Goal: Find contact information: Find contact information

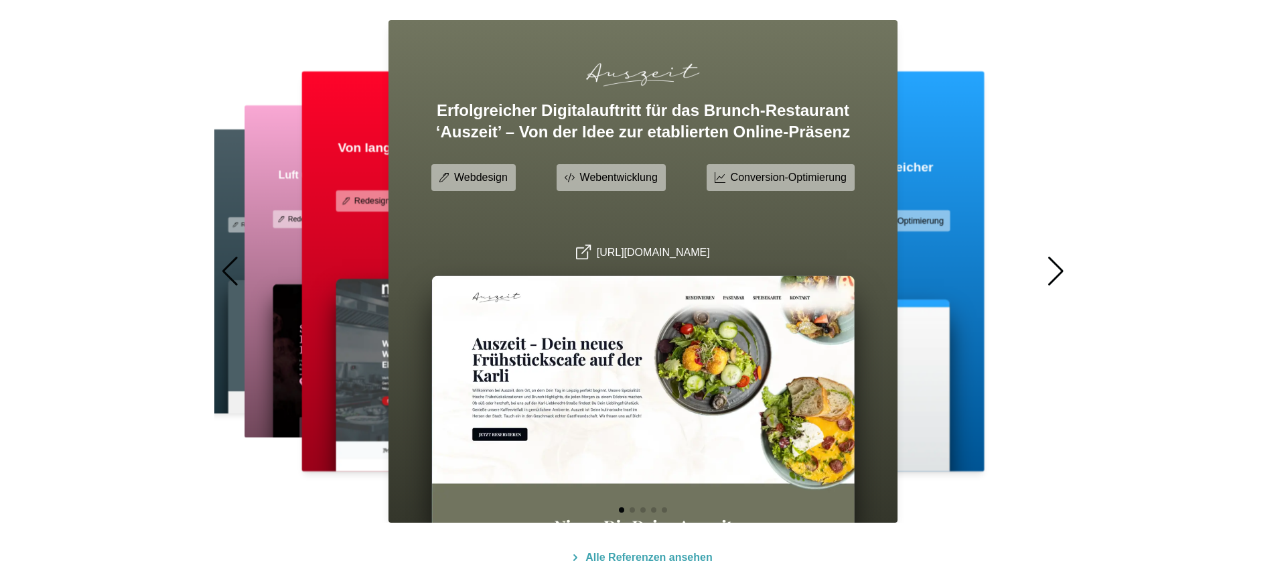
scroll to position [836, 0]
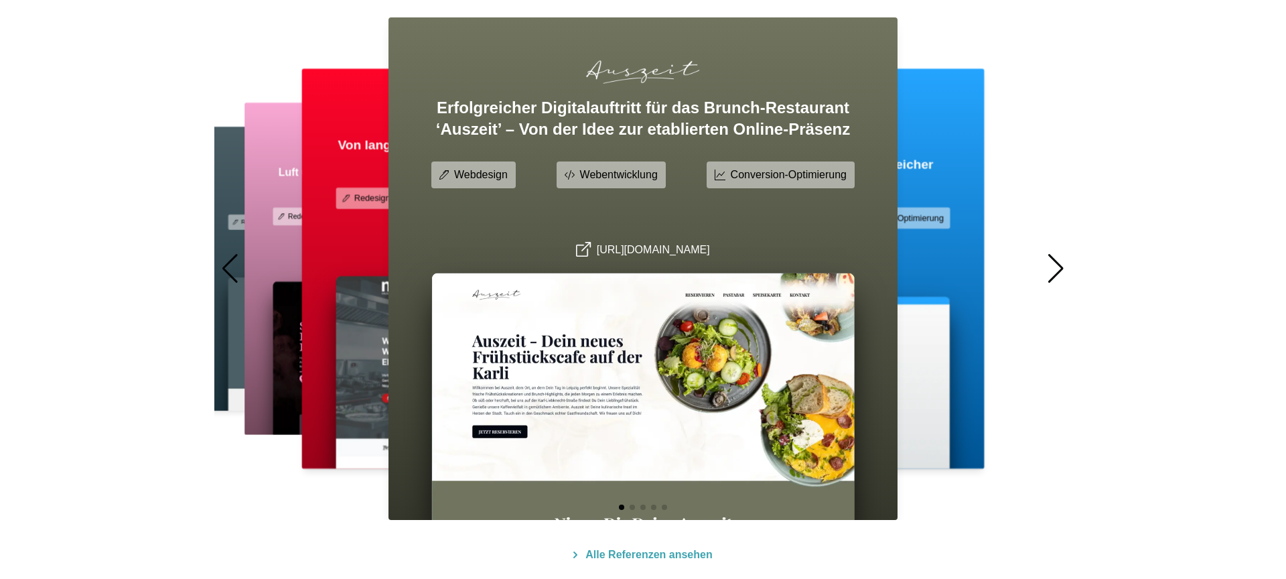
click at [1059, 268] on div at bounding box center [1056, 268] width 18 height 29
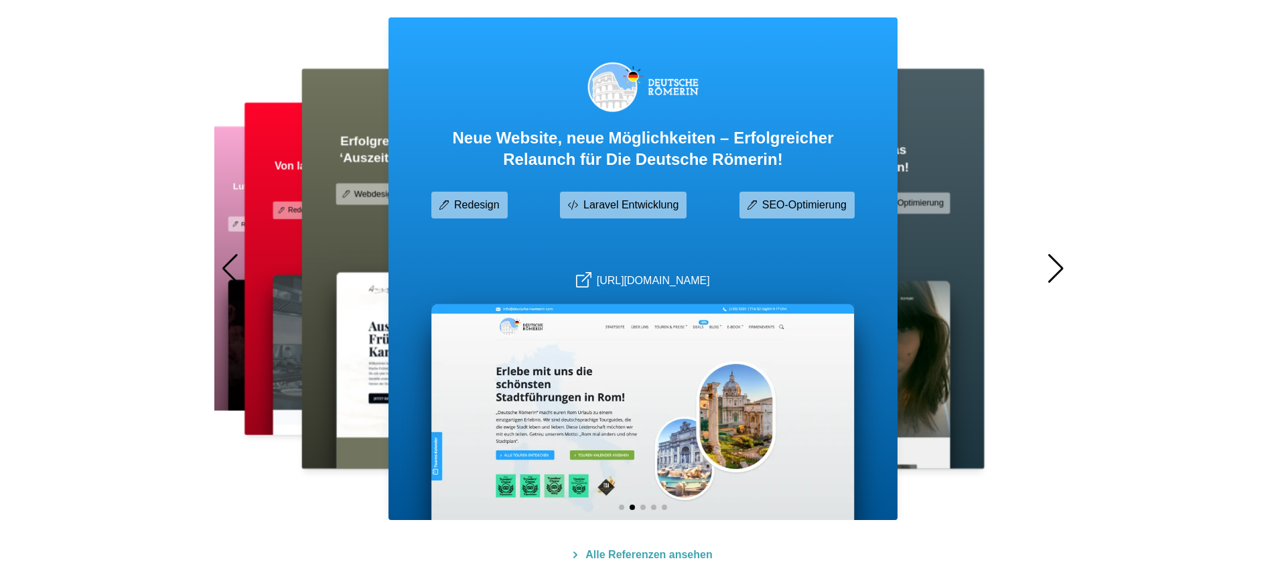
click at [1059, 268] on div at bounding box center [1056, 268] width 18 height 29
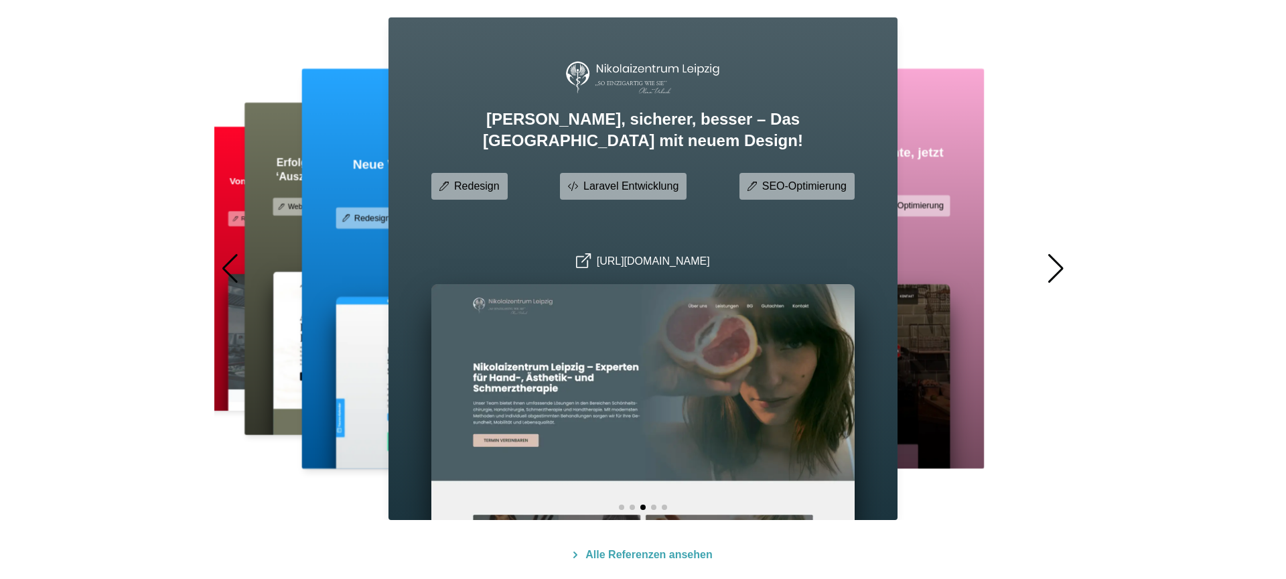
click at [1059, 268] on div at bounding box center [1056, 268] width 18 height 29
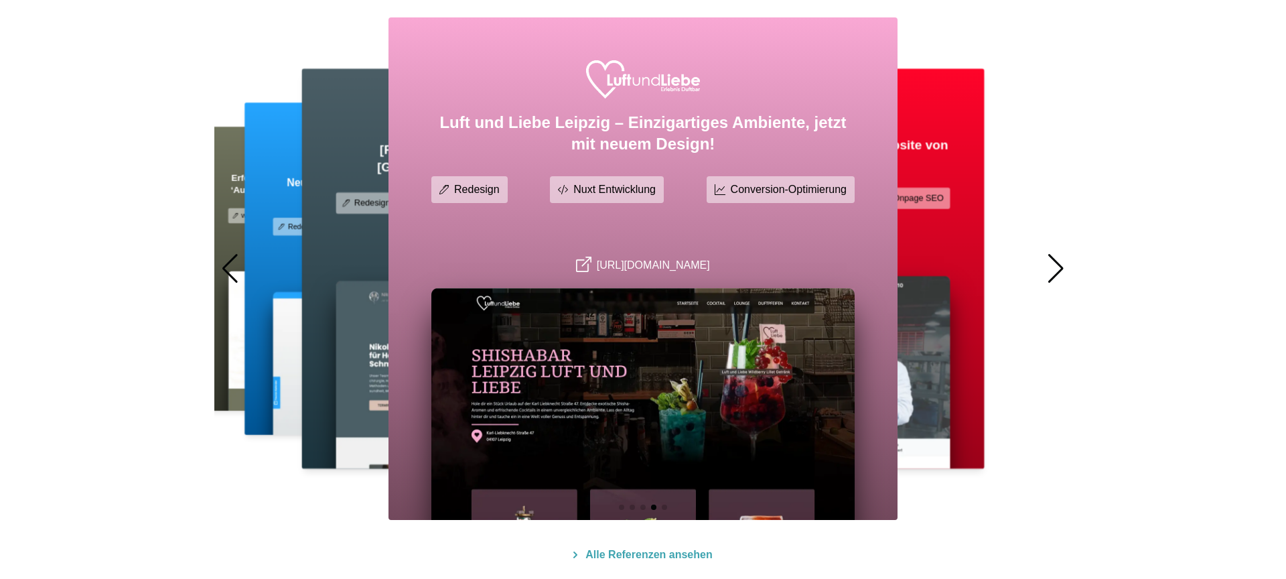
click at [1059, 268] on div at bounding box center [1056, 268] width 18 height 29
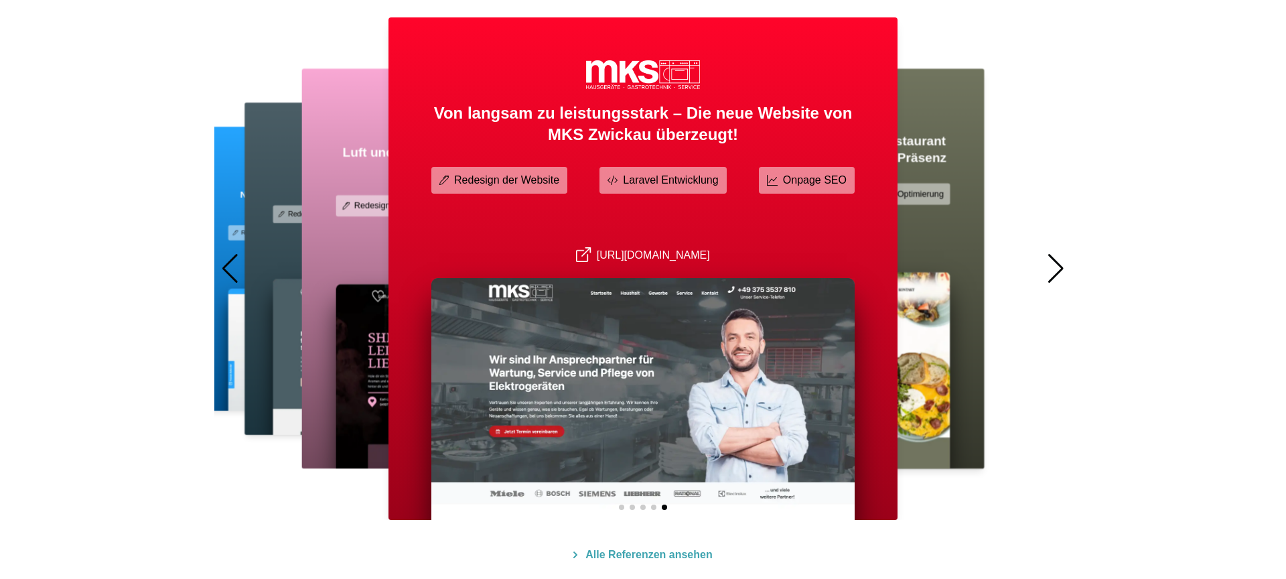
click at [1059, 268] on div at bounding box center [1056, 268] width 18 height 29
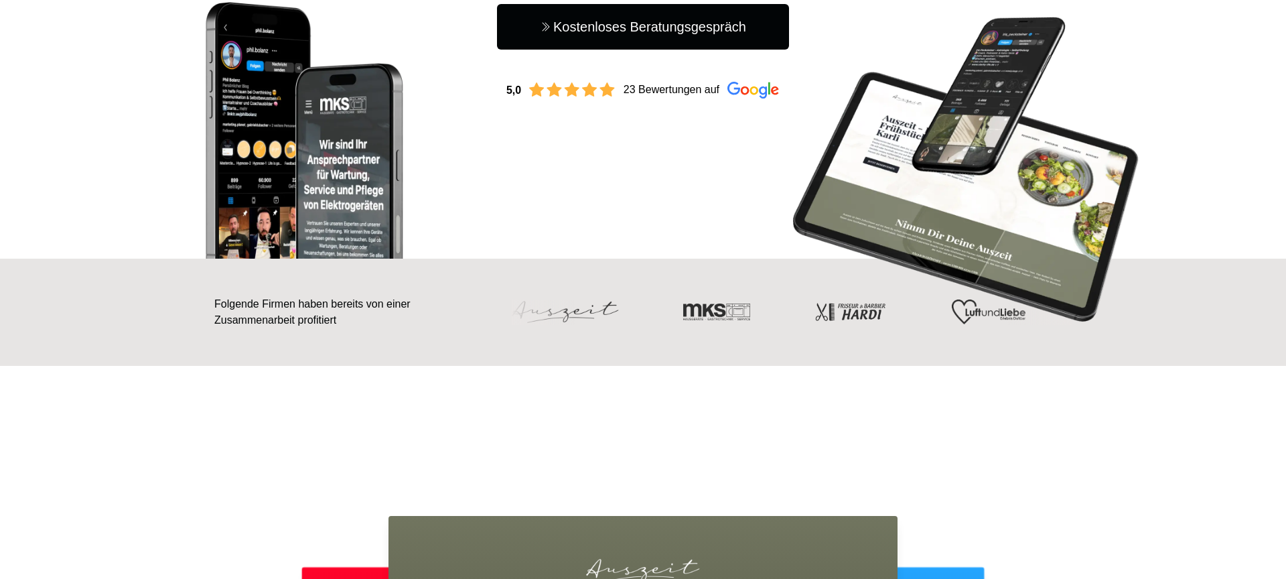
scroll to position [0, 0]
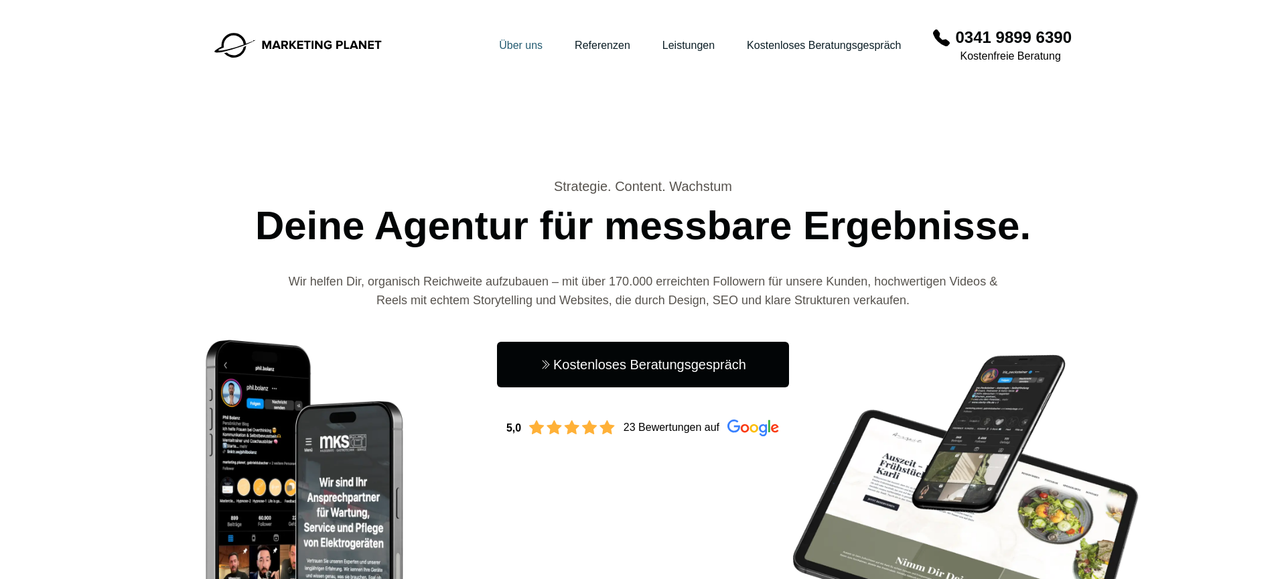
click at [499, 45] on link "Über uns" at bounding box center [521, 45] width 44 height 11
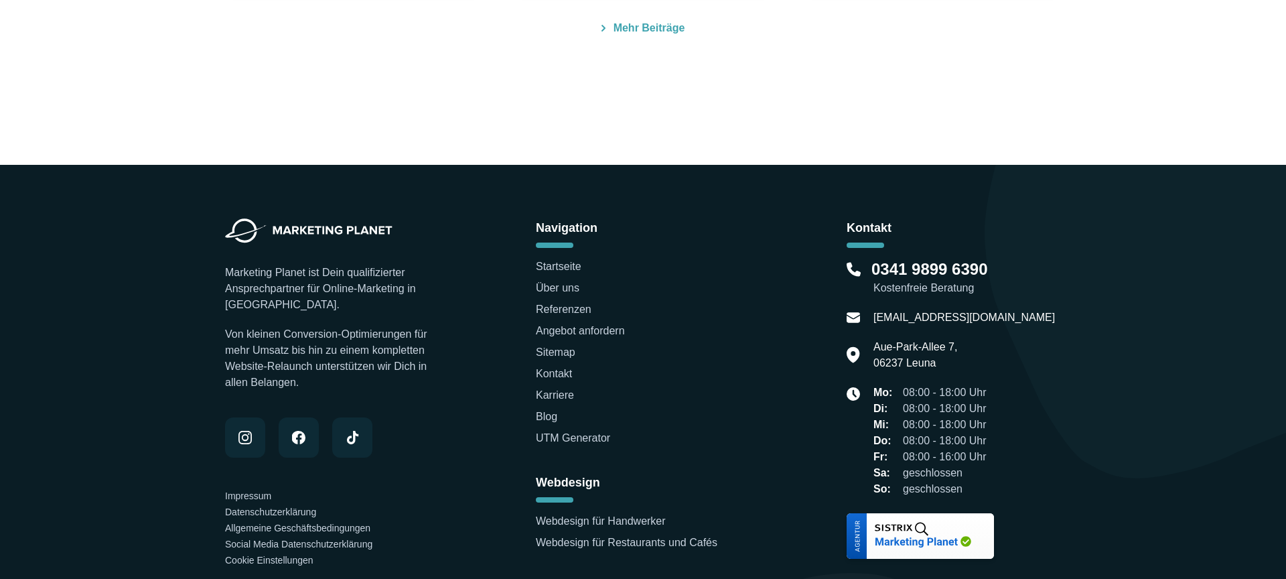
scroll to position [4331, 0]
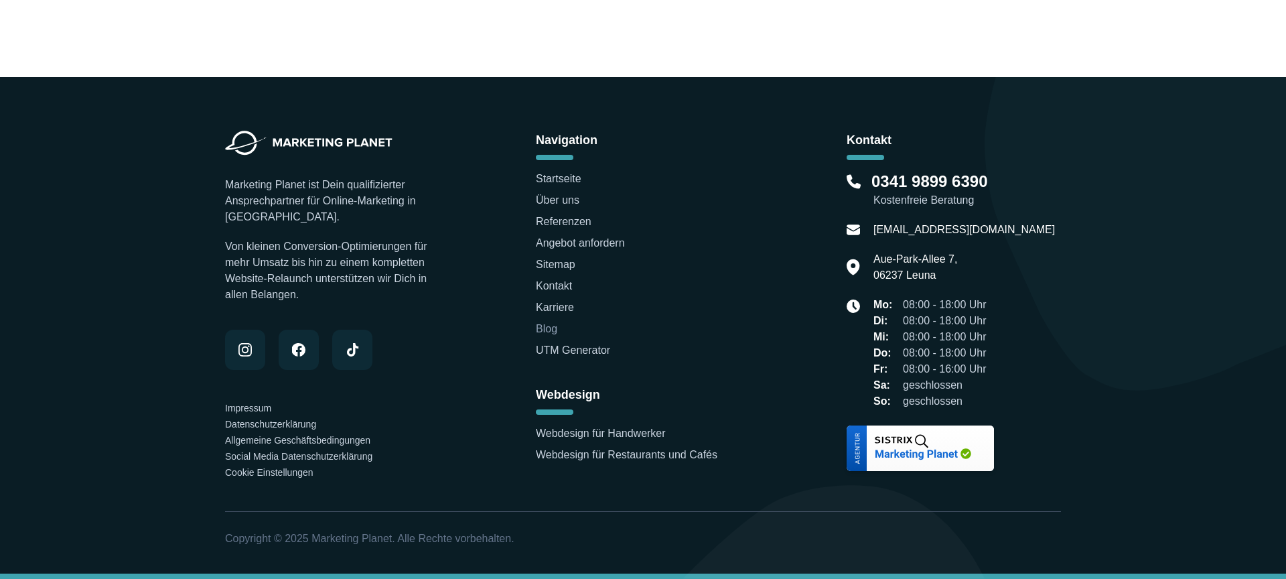
click at [552, 328] on link "Blog" at bounding box center [546, 328] width 21 height 11
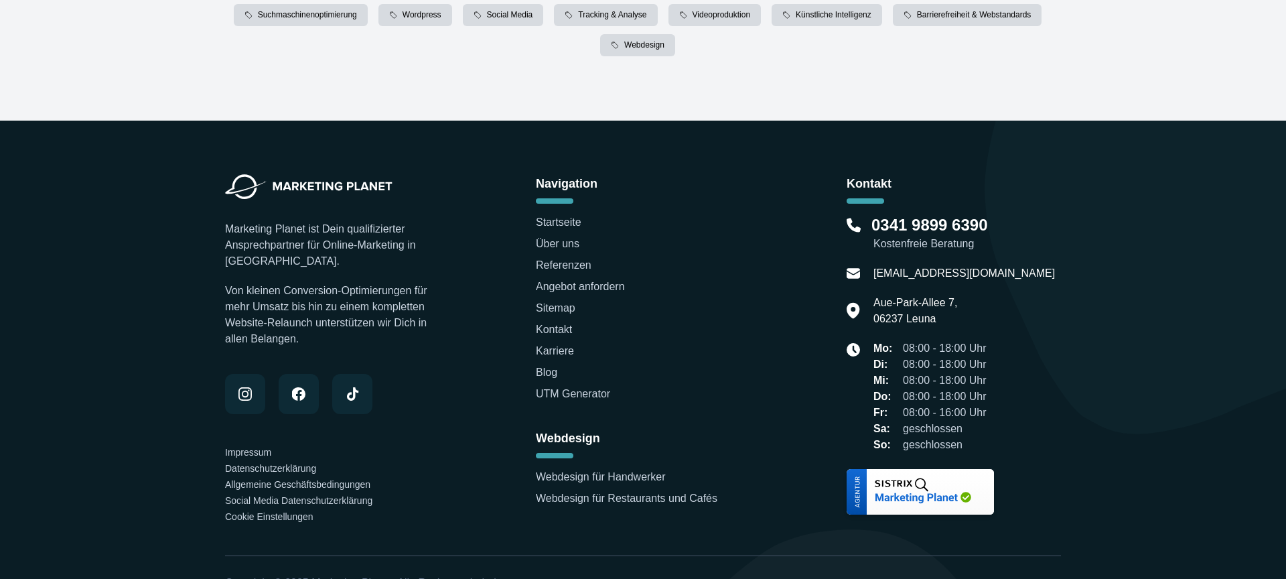
scroll to position [5570, 0]
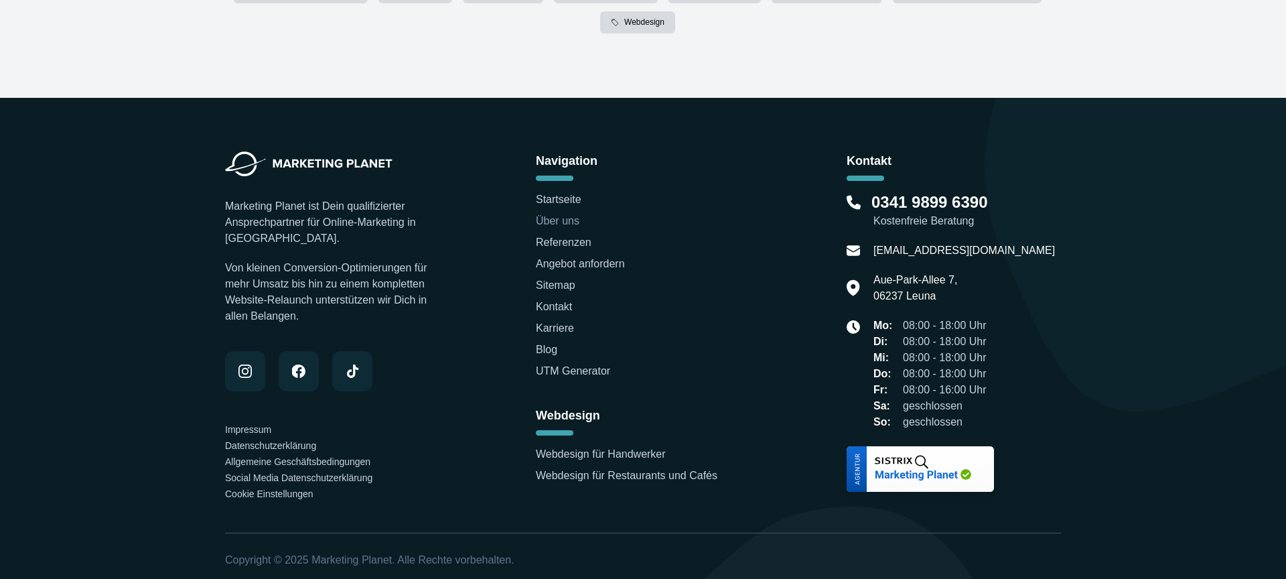
click at [569, 215] on link "Über uns" at bounding box center [558, 220] width 44 height 11
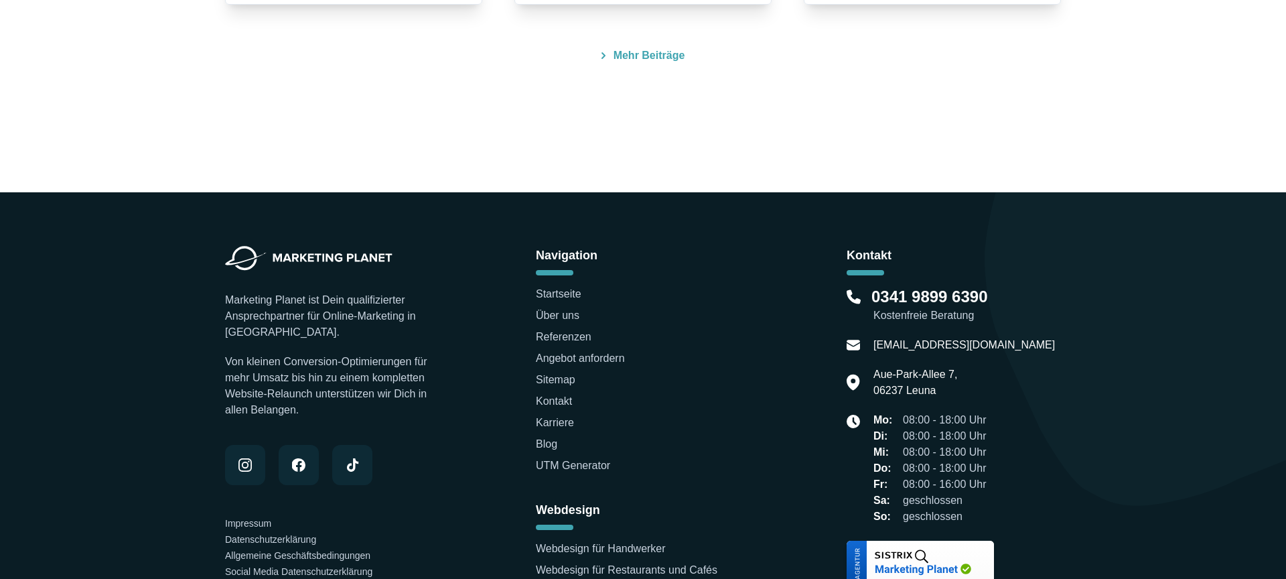
scroll to position [4331, 0]
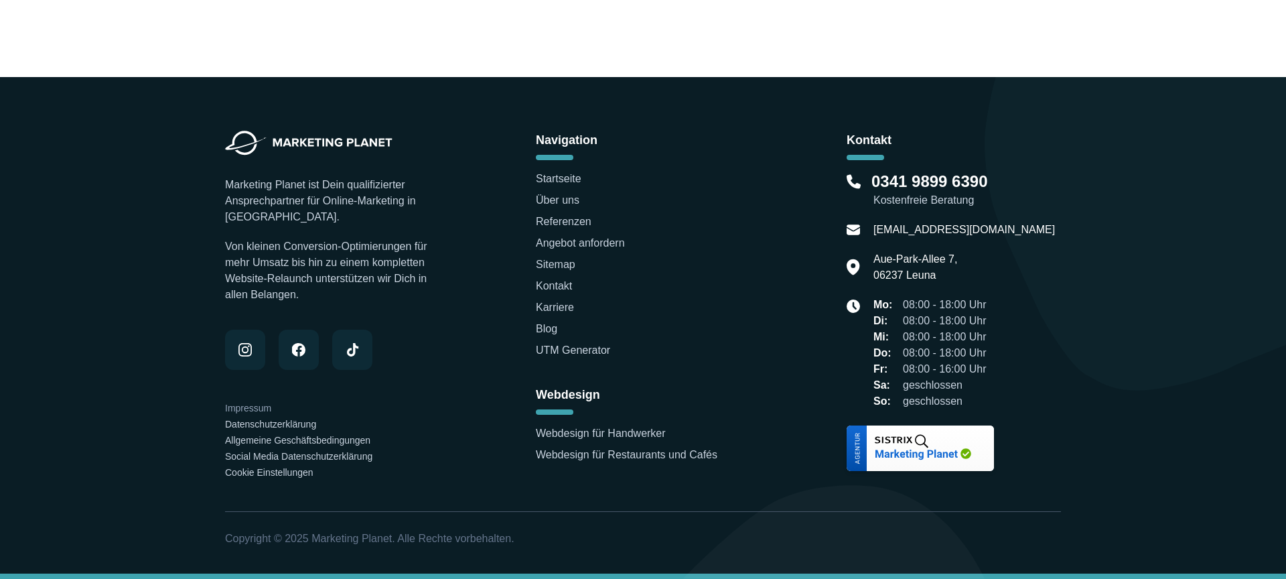
click at [247, 406] on link "Impressum" at bounding box center [248, 407] width 46 height 11
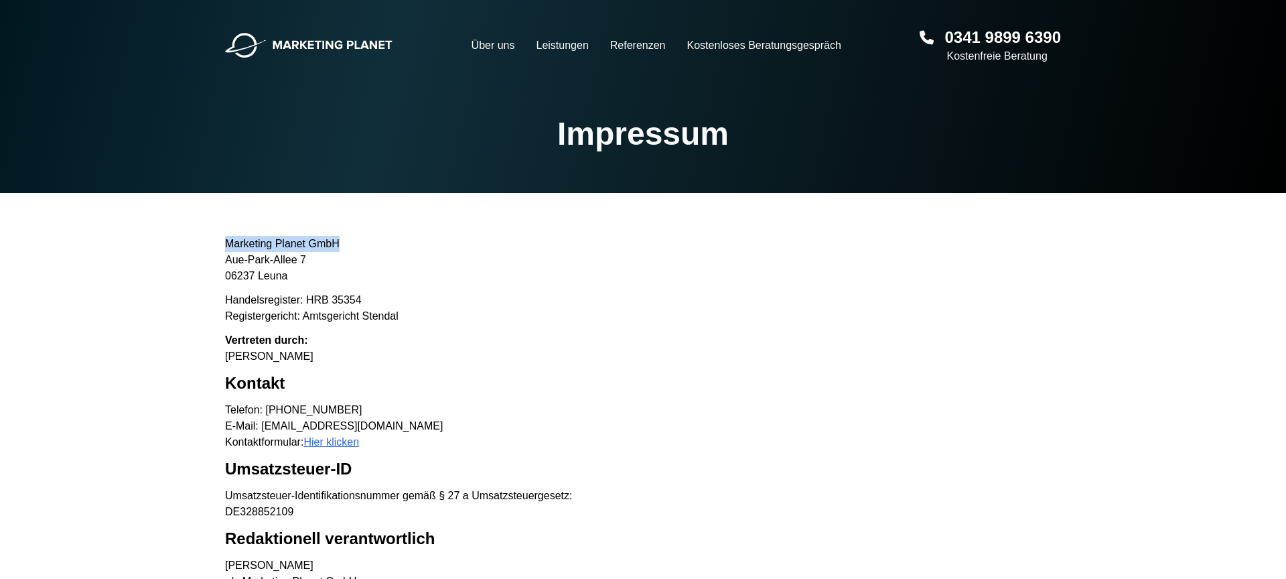
drag, startPoint x: 225, startPoint y: 241, endPoint x: 346, endPoint y: 241, distance: 121.2
click at [346, 241] on p "Marketing Planet GmbH [GEOGRAPHIC_DATA]-[GEOGRAPHIC_DATA] 7 06237 [GEOGRAPHIC_D…" at bounding box center [643, 260] width 836 height 48
copy p "Marketing Planet GmbH"
click at [226, 274] on p "Marketing Planet GmbH [GEOGRAPHIC_DATA]-[GEOGRAPHIC_DATA] 7 06237 [GEOGRAPHIC_D…" at bounding box center [643, 260] width 836 height 48
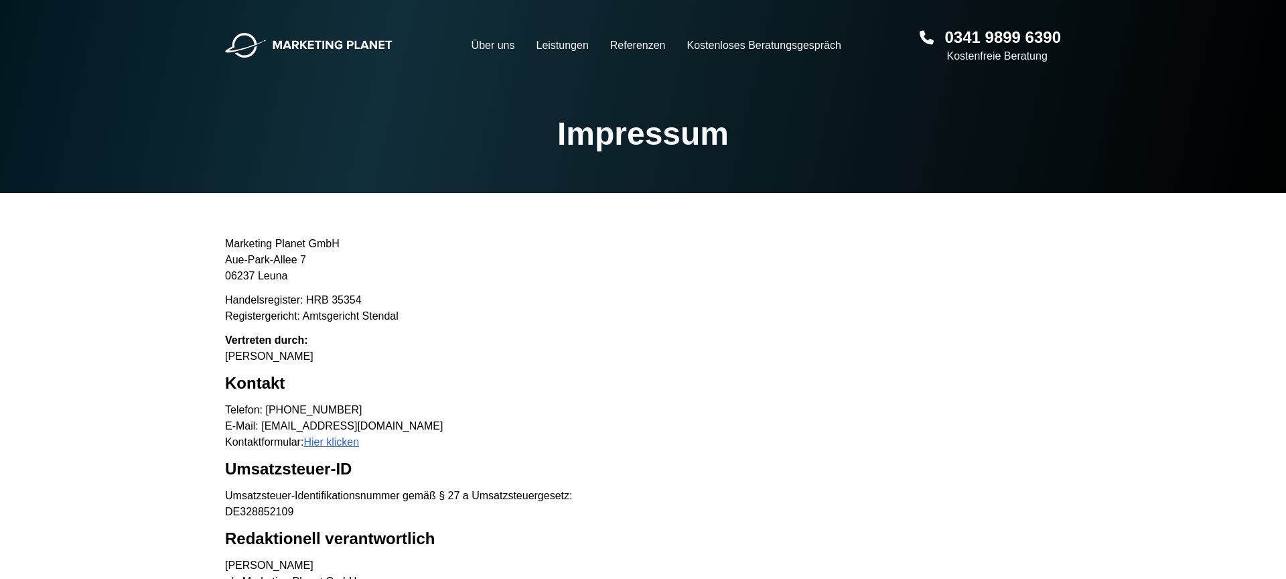
click at [267, 276] on p "Marketing Planet GmbH [GEOGRAPHIC_DATA]-[GEOGRAPHIC_DATA] 7 06237 [GEOGRAPHIC_D…" at bounding box center [643, 260] width 836 height 48
click at [244, 269] on p "Marketing Planet GmbH [GEOGRAPHIC_DATA]-[GEOGRAPHIC_DATA] 7 06237 [GEOGRAPHIC_D…" at bounding box center [643, 260] width 836 height 48
copy p "06237"
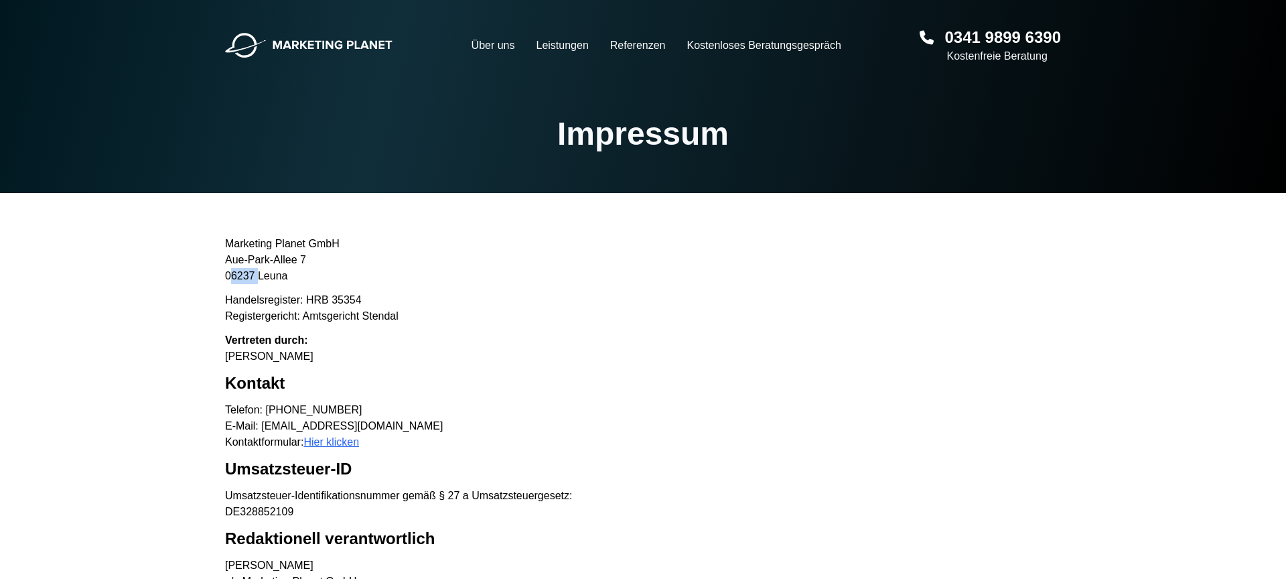
drag, startPoint x: 303, startPoint y: 259, endPoint x: 228, endPoint y: 261, distance: 75.0
click at [227, 260] on p "Marketing Planet GmbH [GEOGRAPHIC_DATA]-[GEOGRAPHIC_DATA] 7 06237 [GEOGRAPHIC_D…" at bounding box center [643, 260] width 836 height 48
copy p "Aue-Park-Allee 7"
